Goal: Understand process/instructions: Learn how to perform a task or action

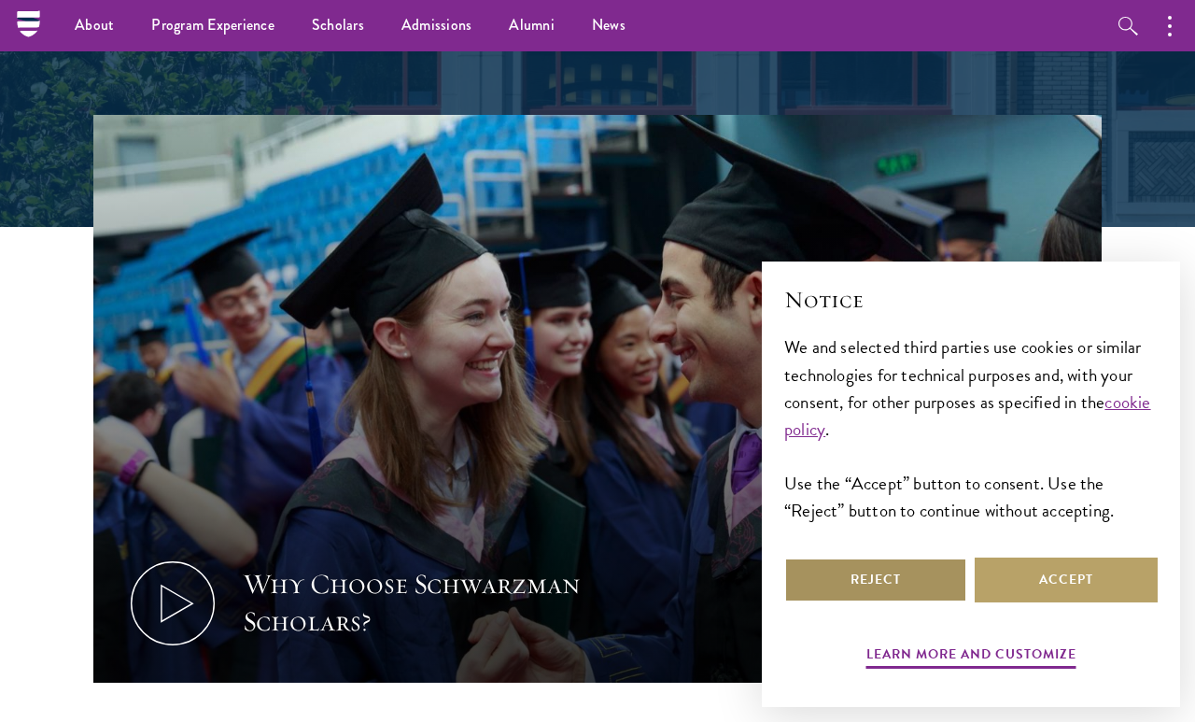
click at [907, 602] on button "Reject" at bounding box center [875, 580] width 183 height 45
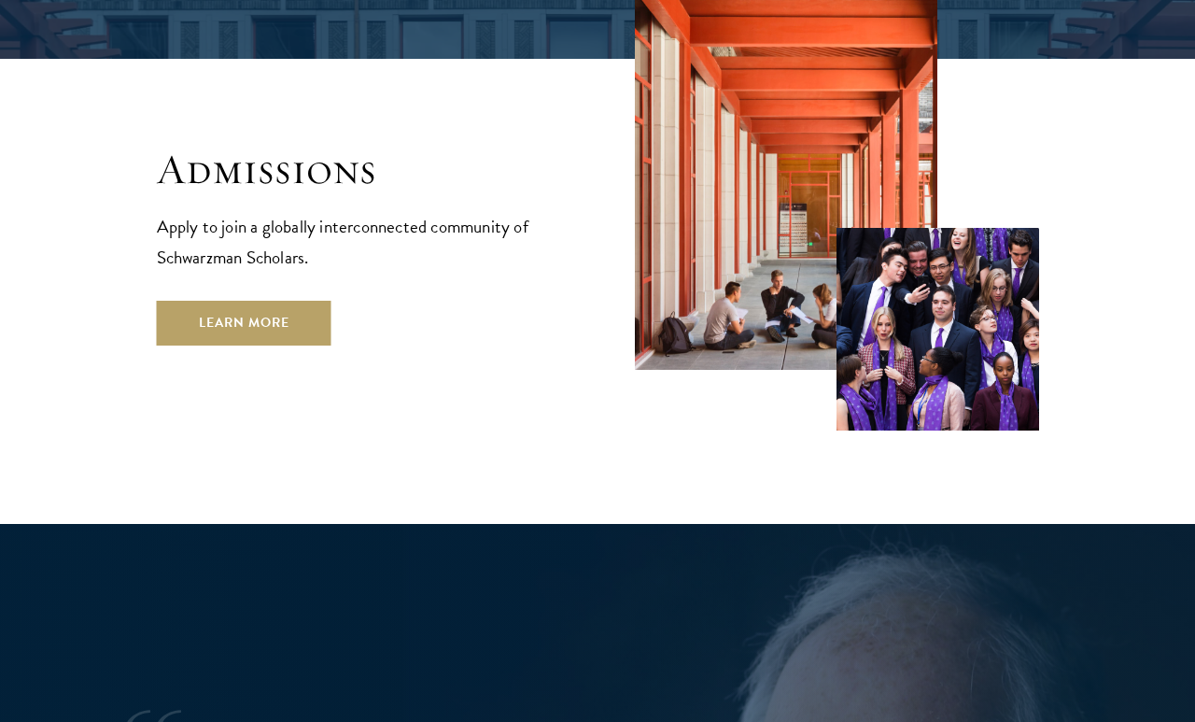
scroll to position [3027, 0]
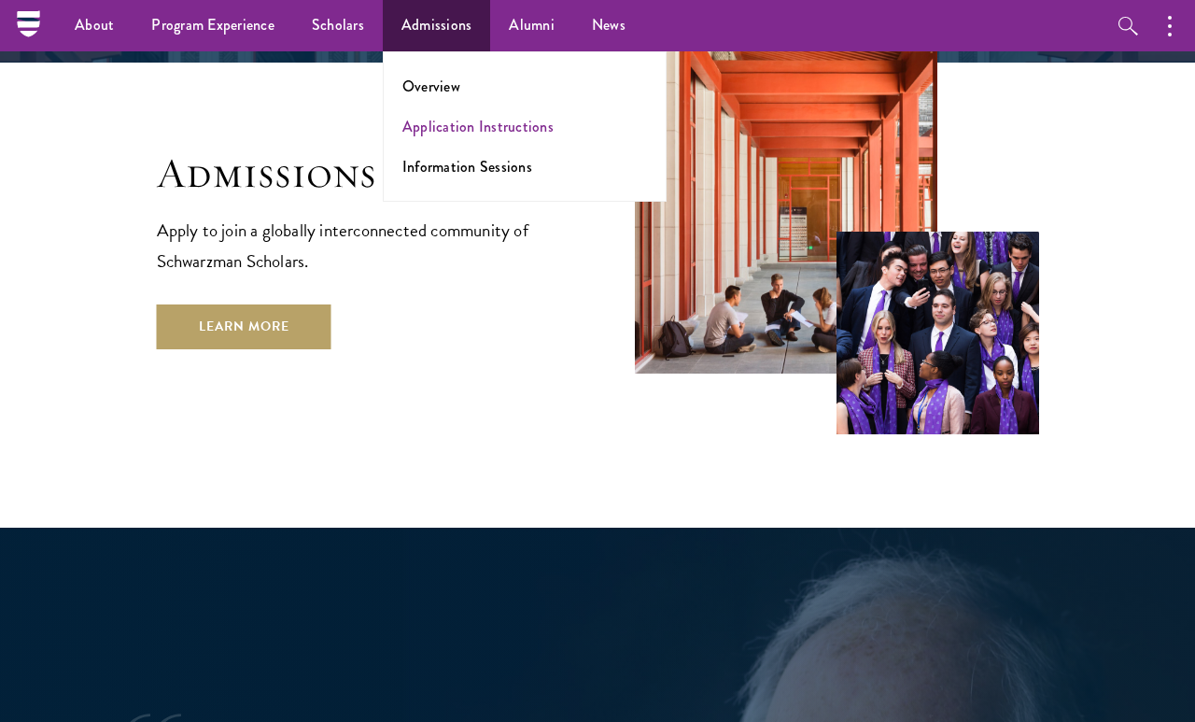
click at [447, 130] on link "Application Instructions" at bounding box center [478, 126] width 151 height 21
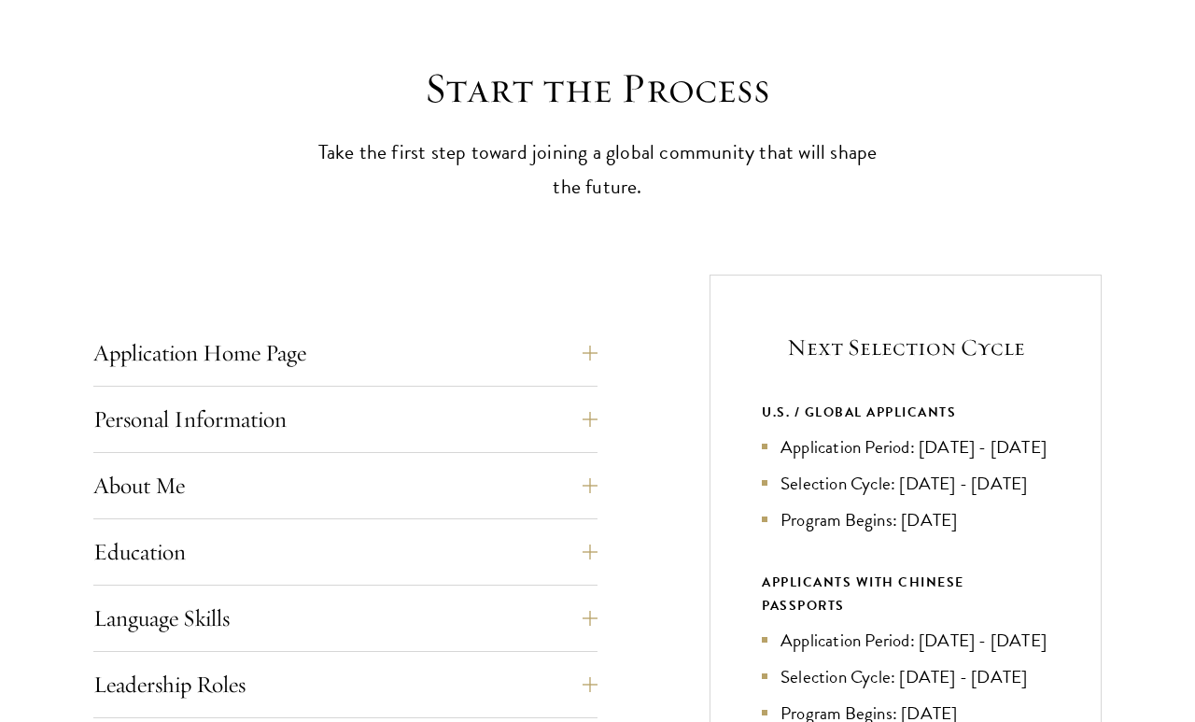
scroll to position [481, 0]
click at [387, 350] on button "Application Home Page" at bounding box center [359, 353] width 504 height 45
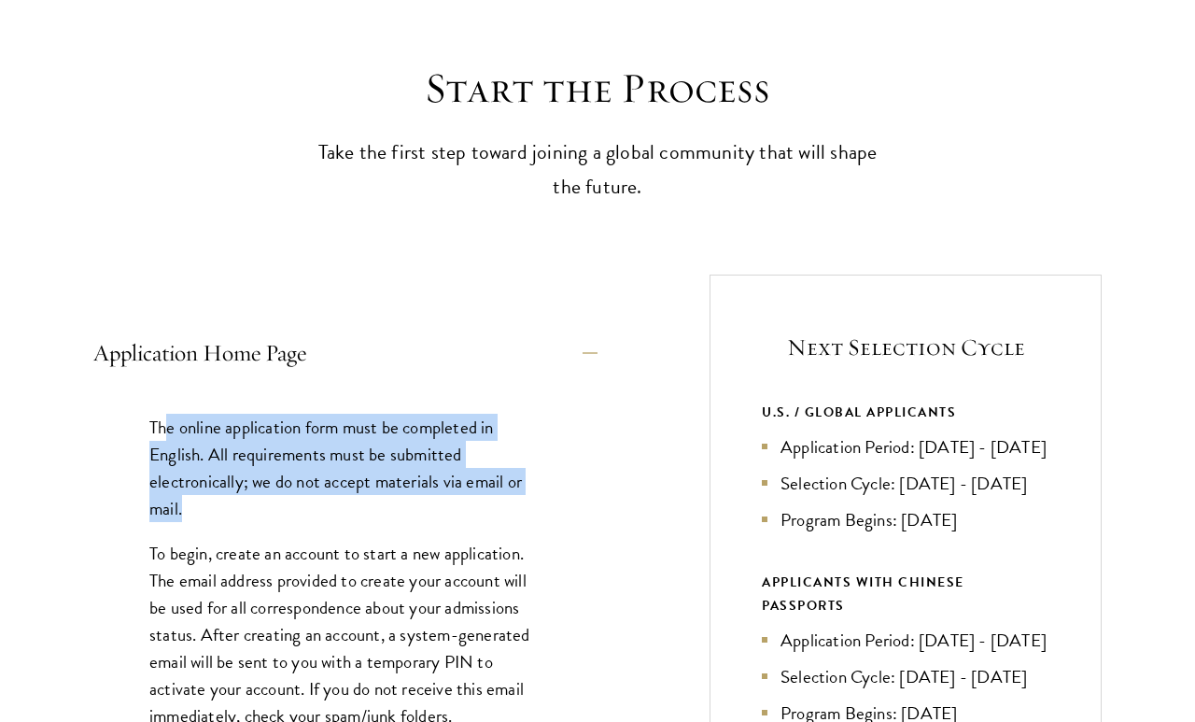
drag, startPoint x: 168, startPoint y: 427, endPoint x: 325, endPoint y: 502, distance: 173.8
click at [325, 502] on p "The online application form must be completed in English. All requirements must…" at bounding box center [345, 468] width 392 height 108
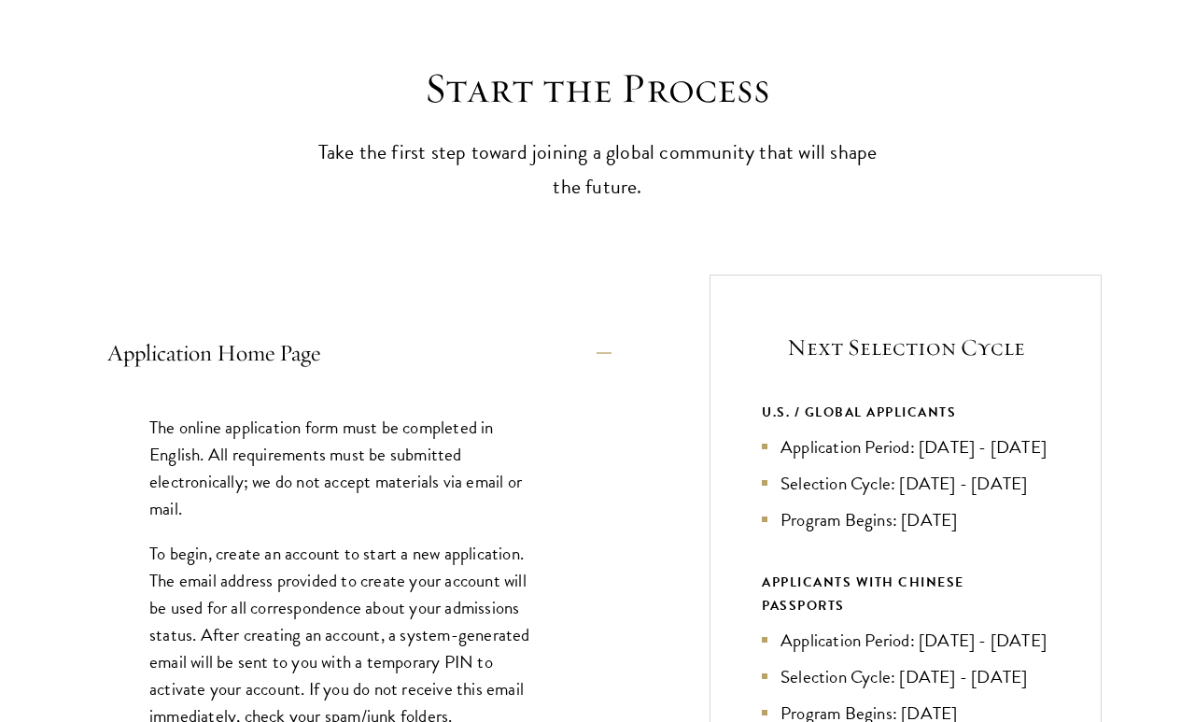
click at [355, 358] on button "Application Home Page" at bounding box center [359, 353] width 504 height 45
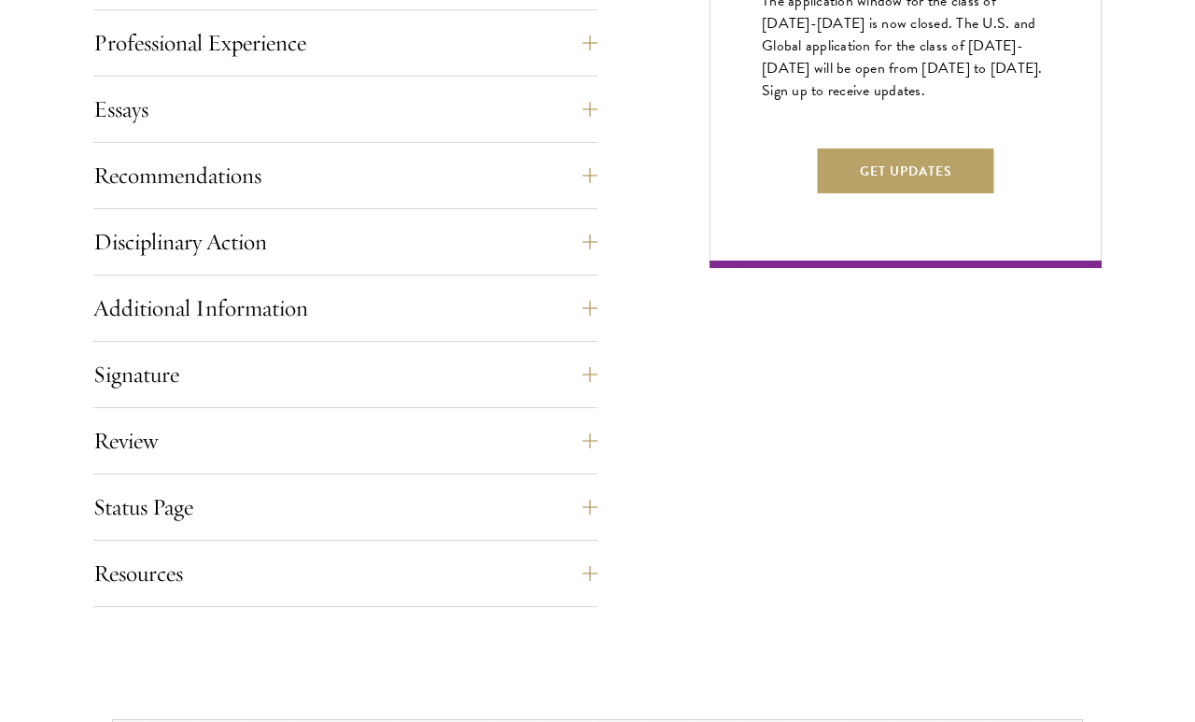
scroll to position [1256, 0]
click at [462, 233] on button "Disciplinary Action" at bounding box center [359, 241] width 504 height 45
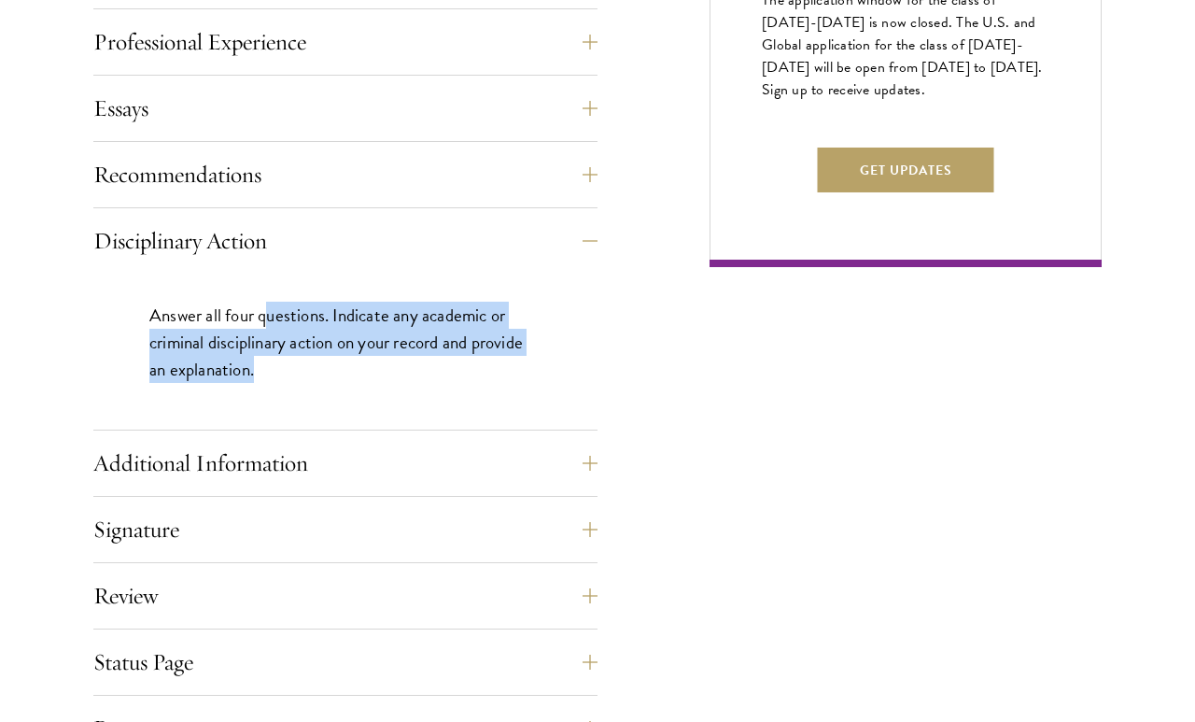
drag, startPoint x: 303, startPoint y: 363, endPoint x: 268, endPoint y: 304, distance: 68.2
click at [268, 304] on p "Answer all four questions. Indicate any academic or criminal disciplinary actio…" at bounding box center [345, 342] width 392 height 81
click at [268, 312] on p "Answer all four questions. Indicate any academic or criminal disciplinary actio…" at bounding box center [345, 342] width 392 height 81
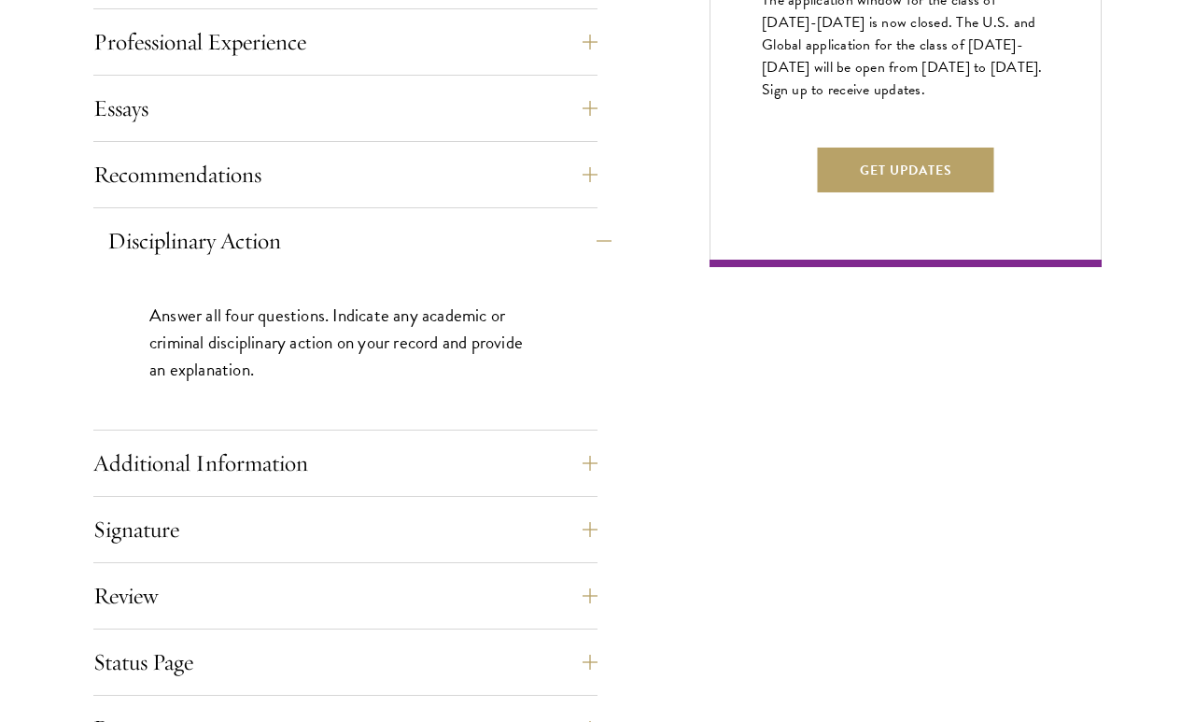
click at [325, 233] on button "Disciplinary Action" at bounding box center [359, 241] width 504 height 45
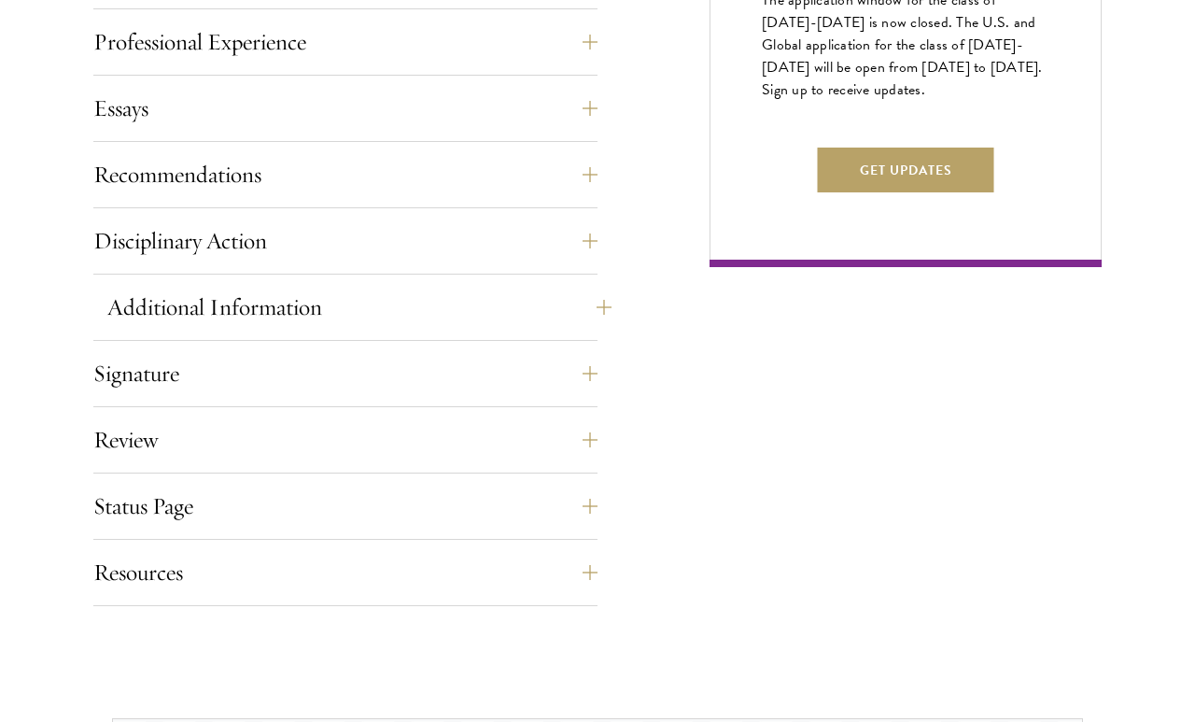
click at [299, 304] on button "Additional Information" at bounding box center [359, 307] width 504 height 45
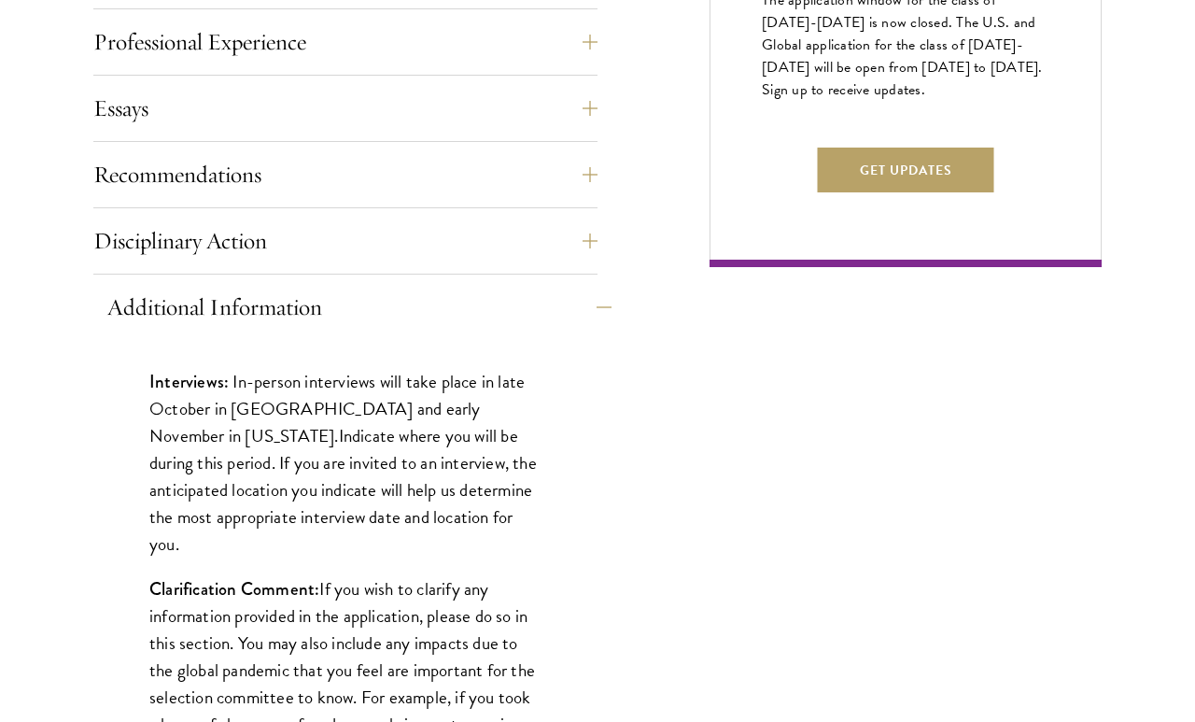
click at [299, 304] on button "Additional Information" at bounding box center [359, 307] width 504 height 45
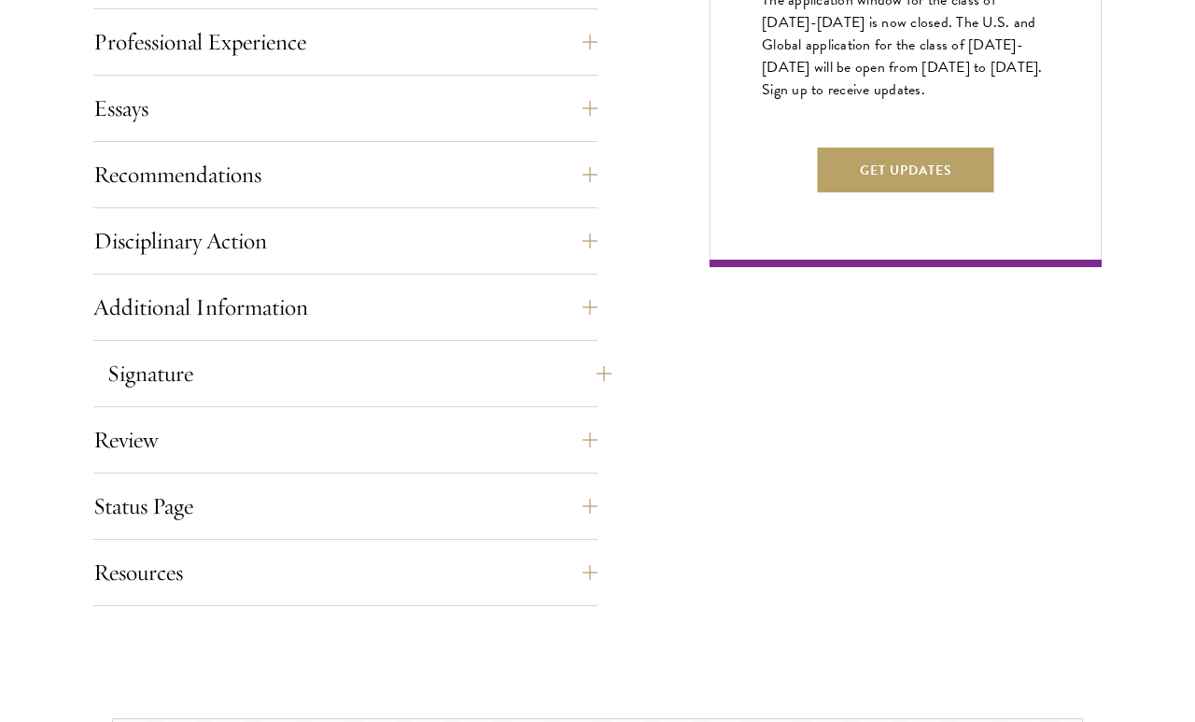
click at [287, 371] on button "Signature" at bounding box center [359, 373] width 504 height 45
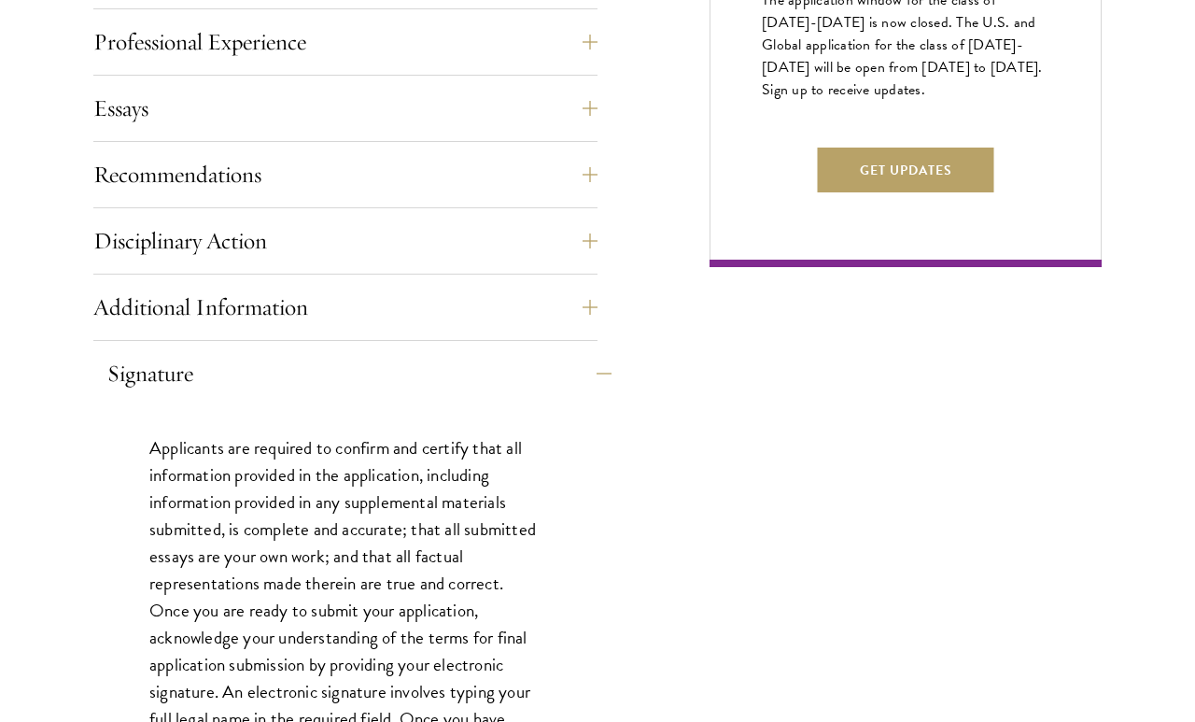
click at [287, 371] on button "Signature" at bounding box center [359, 373] width 504 height 45
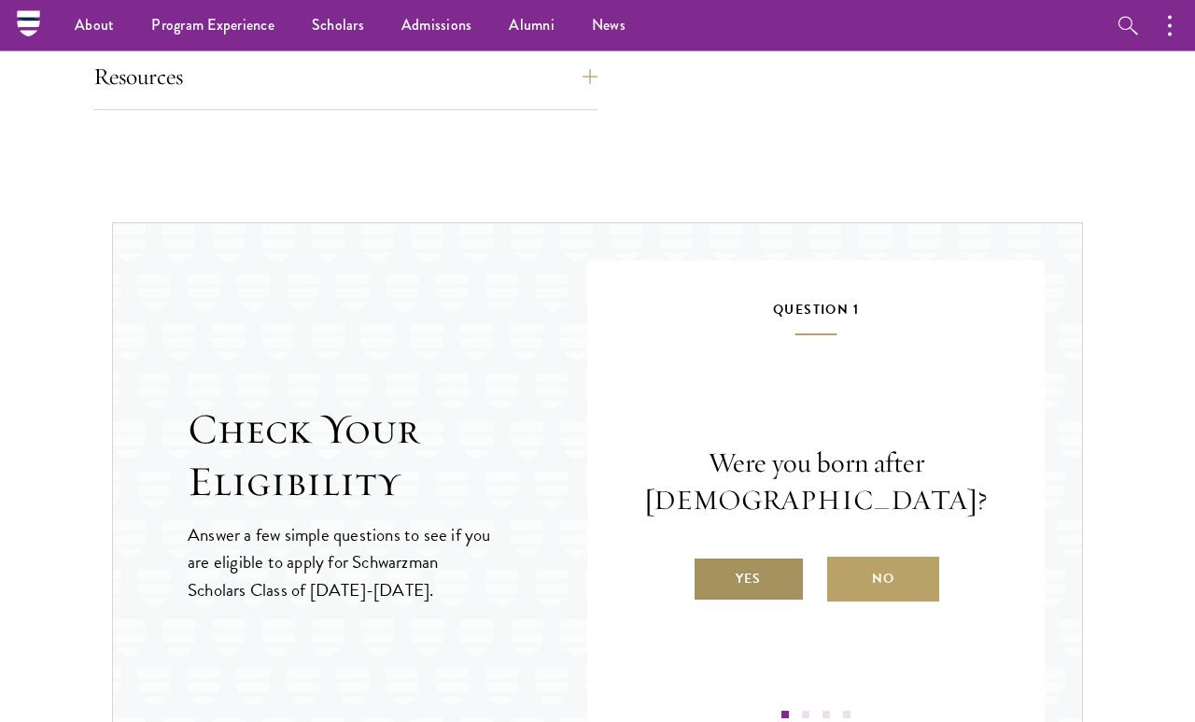
scroll to position [1753, 0]
click at [765, 569] on label "Yes" at bounding box center [749, 578] width 112 height 45
click at [710, 569] on input "Yes" at bounding box center [701, 566] width 17 height 17
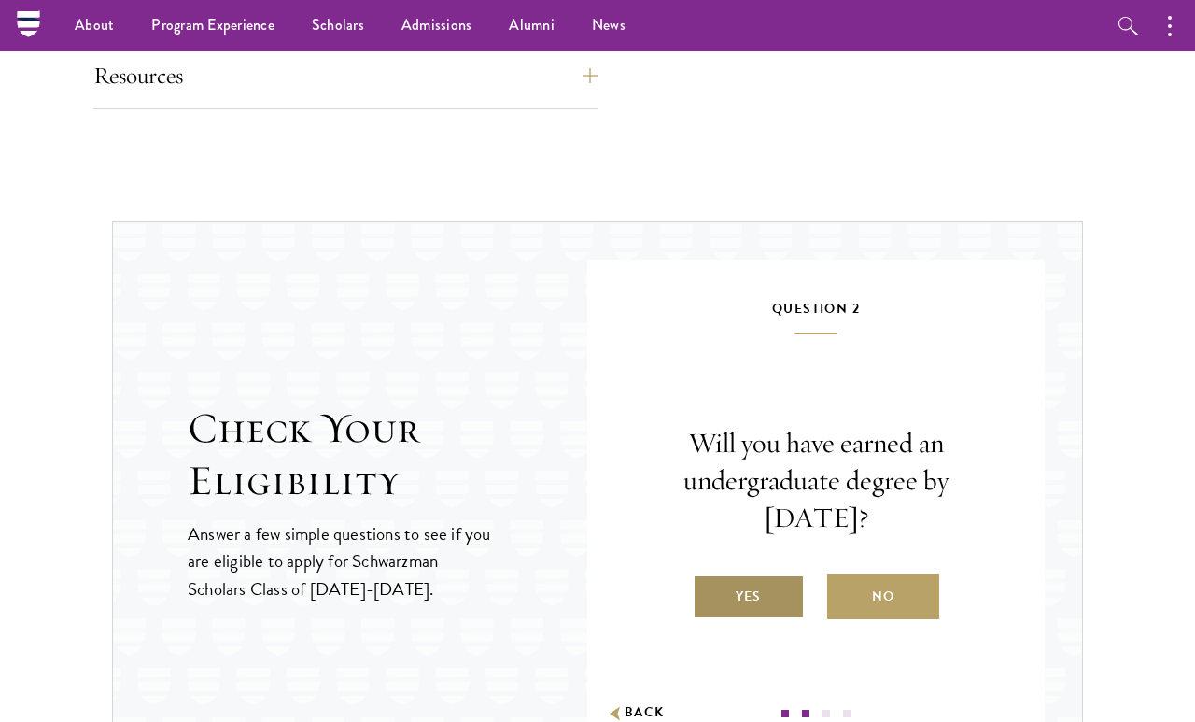
click at [781, 581] on label "Yes" at bounding box center [749, 596] width 112 height 45
click at [710, 581] on input "Yes" at bounding box center [701, 584] width 17 height 17
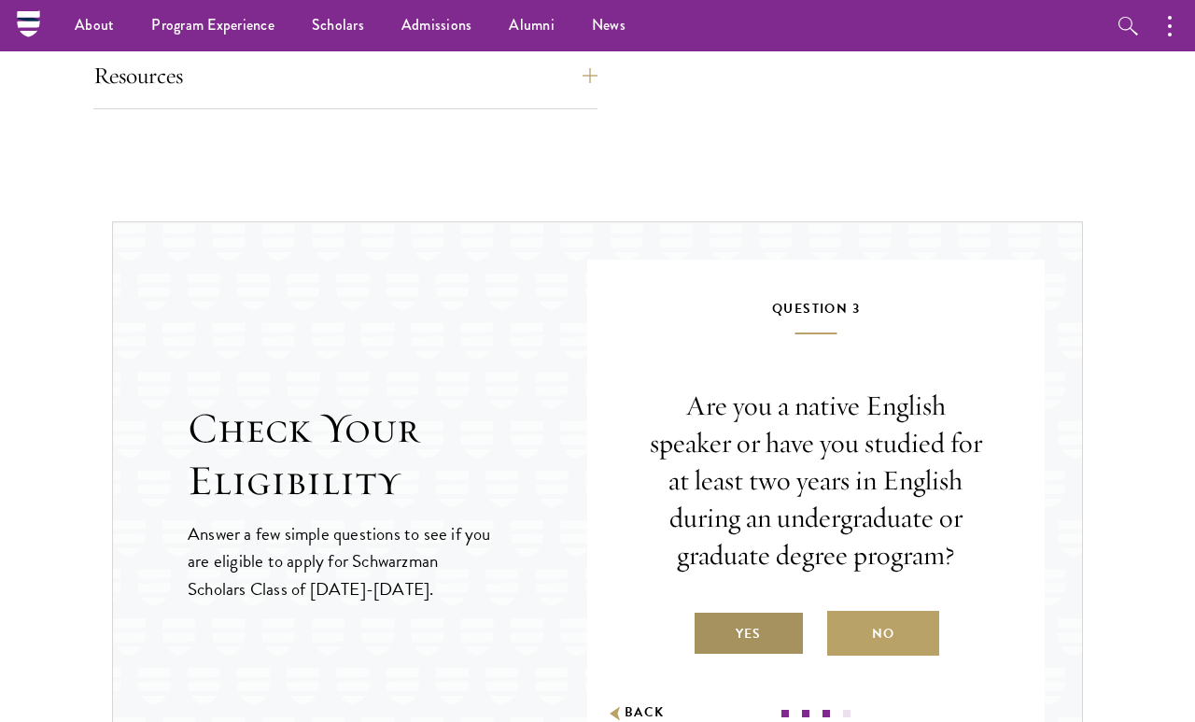
click at [761, 625] on label "Yes" at bounding box center [749, 633] width 112 height 45
click at [710, 625] on input "Yes" at bounding box center [701, 622] width 17 height 17
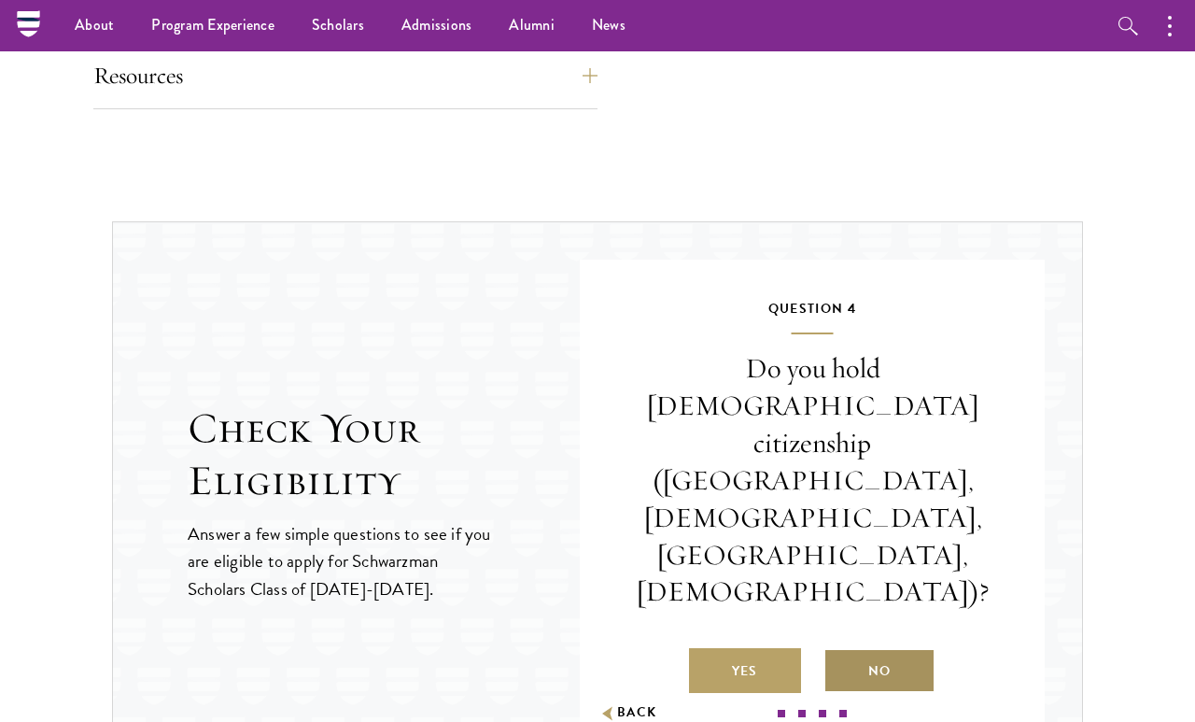
click at [912, 648] on label "No" at bounding box center [880, 670] width 112 height 45
click at [841, 651] on input "No" at bounding box center [832, 659] width 17 height 17
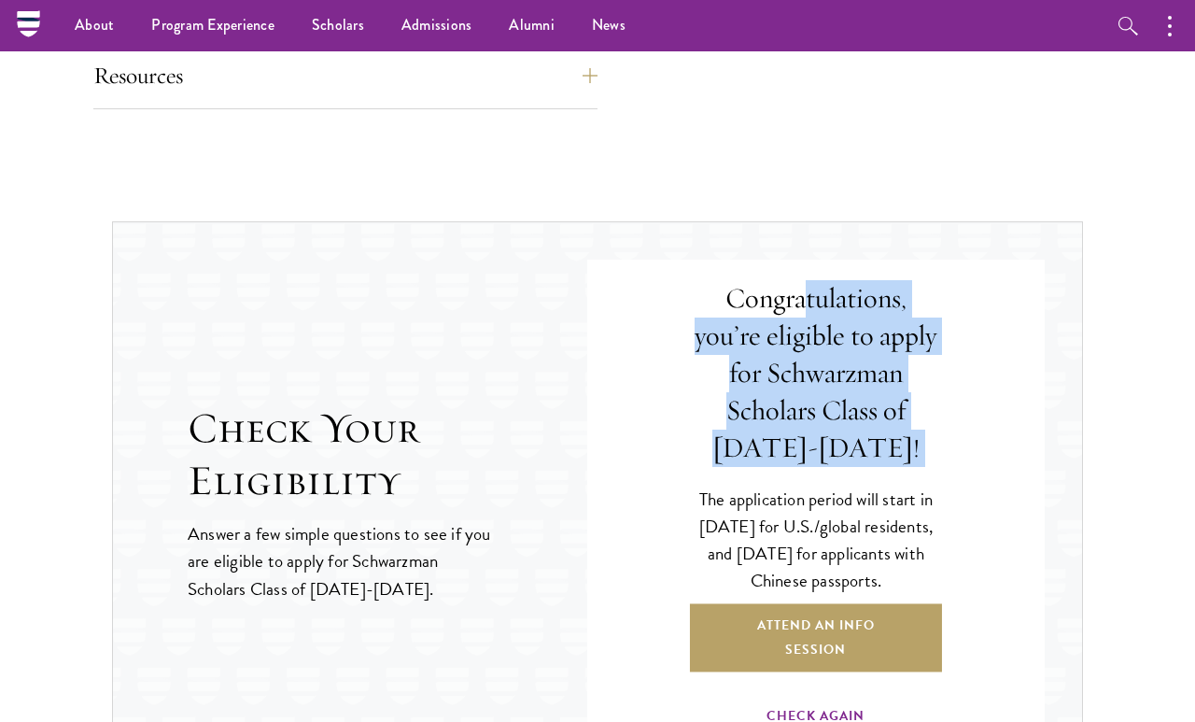
drag, startPoint x: 772, startPoint y: 319, endPoint x: 925, endPoint y: 459, distance: 206.9
click at [925, 459] on div "Congratulations, you’re eligible to apply for Schwarzman Scholars Class of 2027…" at bounding box center [816, 507] width 346 height 420
click at [921, 453] on div "Congratulations, you’re eligible to apply for Schwarzman Scholars Class of 2027…" at bounding box center [816, 507] width 346 height 420
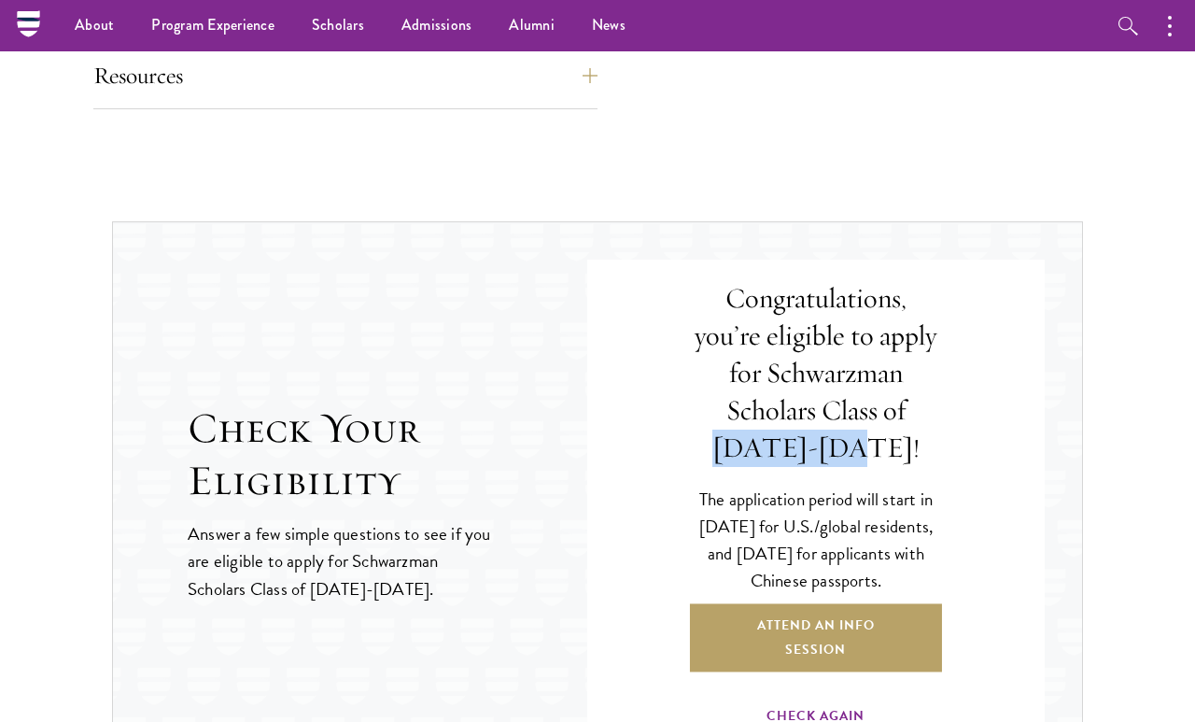
drag, startPoint x: 925, startPoint y: 437, endPoint x: 802, endPoint y: 433, distance: 122.4
click at [802, 433] on h4 "Congratulations, you’re eligible to apply for Schwarzman Scholars Class of 2027…" at bounding box center [816, 373] width 252 height 186
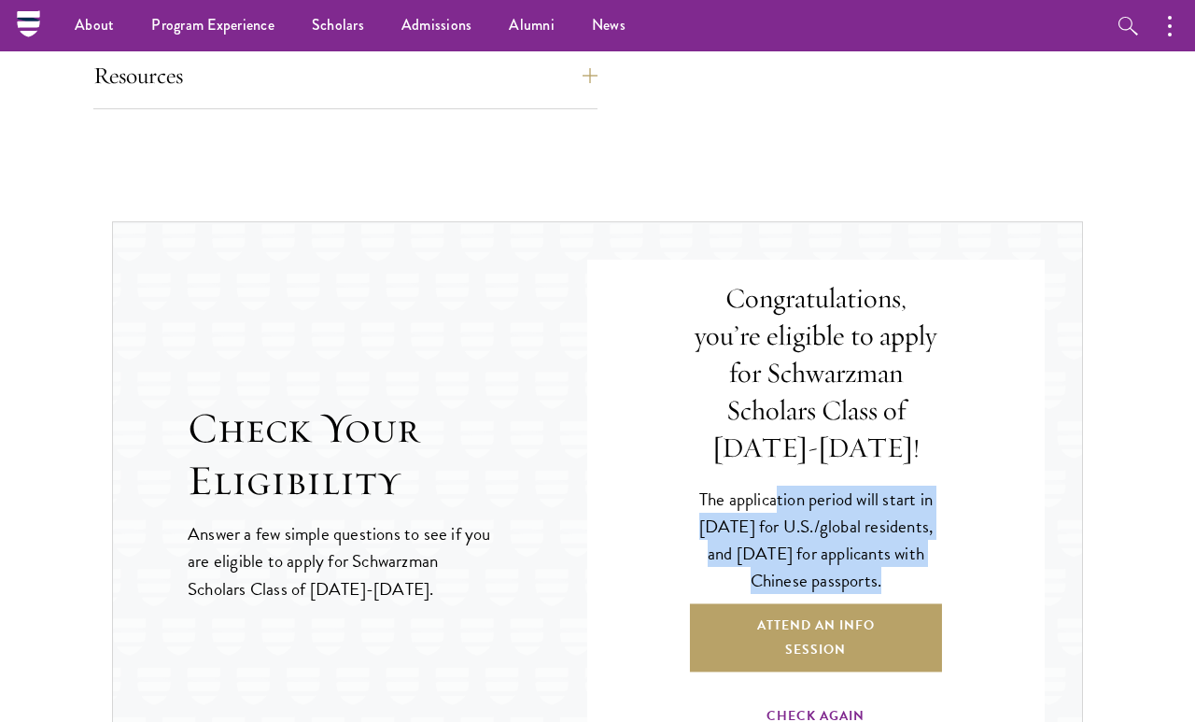
drag, startPoint x: 778, startPoint y: 475, endPoint x: 869, endPoint y: 560, distance: 124.9
click at [869, 560] on p "The application period will start in April 2026 for U.S./global residents, and …" at bounding box center [816, 540] width 252 height 108
click at [868, 556] on p "The application period will start in April 2026 for U.S./global residents, and …" at bounding box center [816, 540] width 252 height 108
drag, startPoint x: 919, startPoint y: 561, endPoint x: 724, endPoint y: 467, distance: 216.8
click at [724, 486] on p "The application period will start in April 2026 for U.S./global residents, and …" at bounding box center [816, 540] width 252 height 108
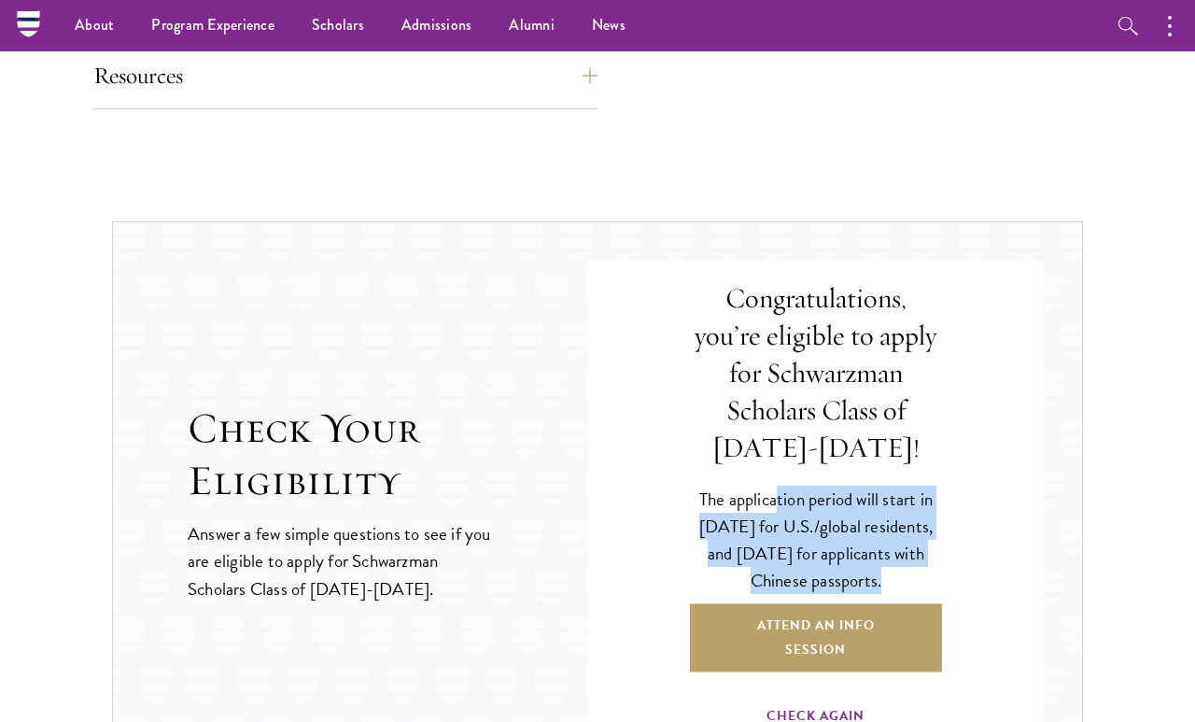
click at [724, 486] on p "The application period will start in April 2026 for U.S./global residents, and …" at bounding box center [816, 540] width 252 height 108
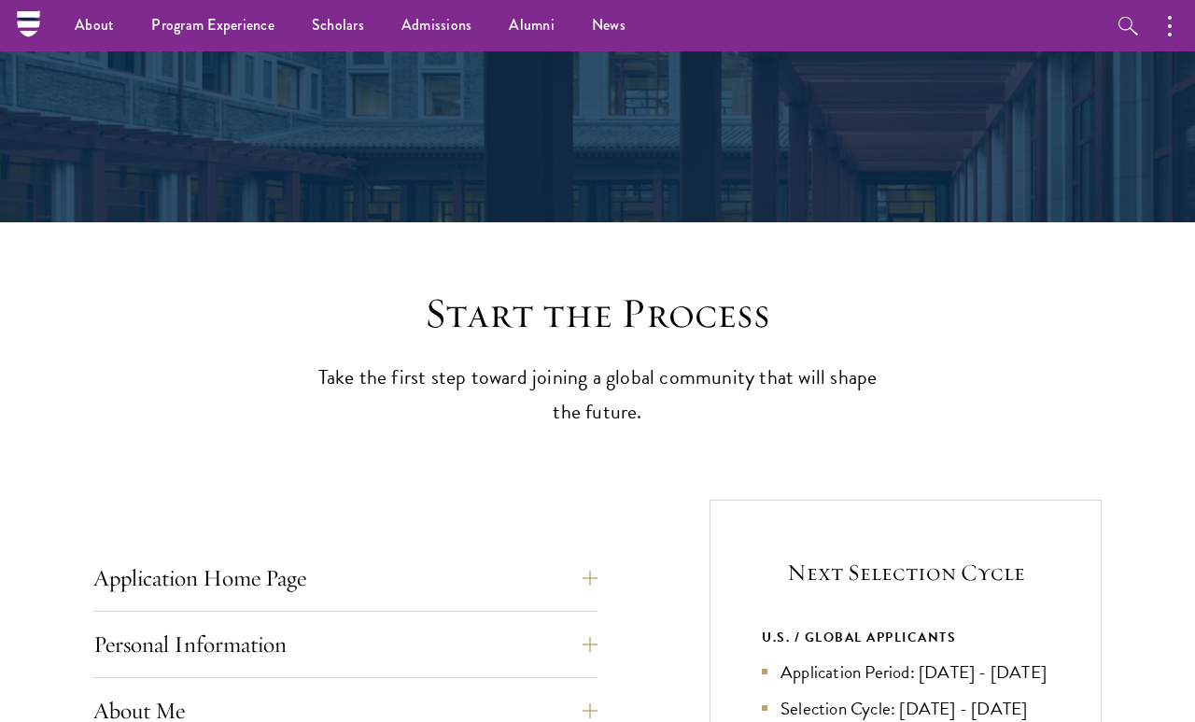
scroll to position [0, 0]
